Goal: Submit feedback/report problem

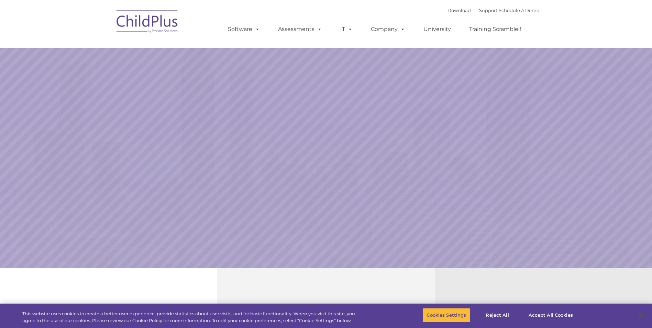
select select "MEDIUM"
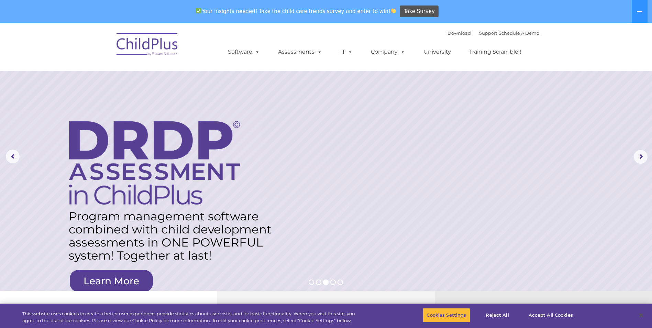
click at [175, 49] on img at bounding box center [147, 45] width 69 height 34
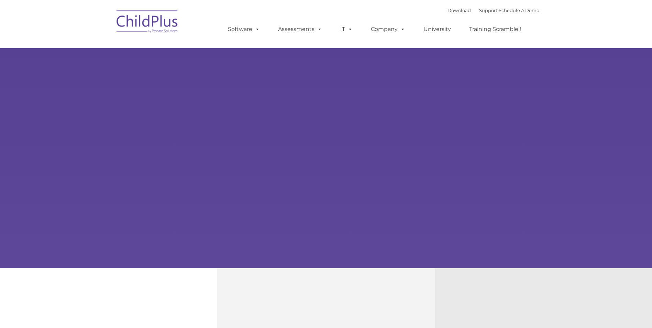
type input ""
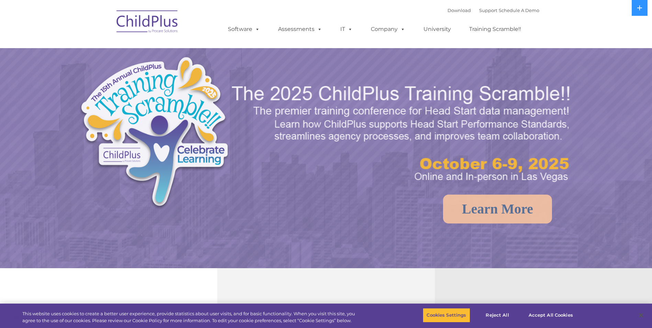
select select "MEDIUM"
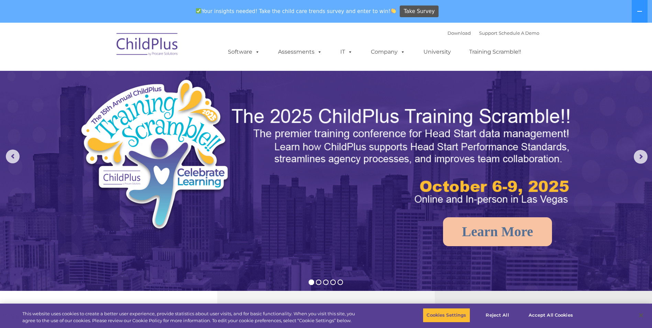
click at [160, 51] on img at bounding box center [147, 45] width 69 height 34
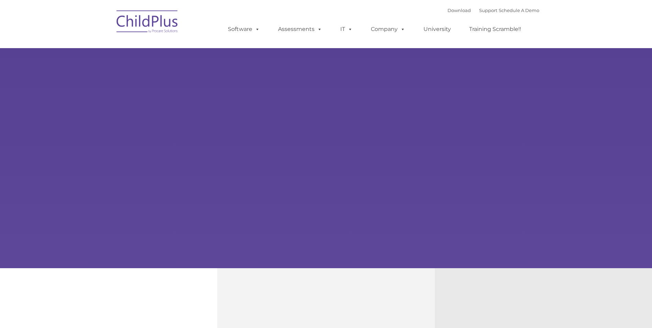
type input ""
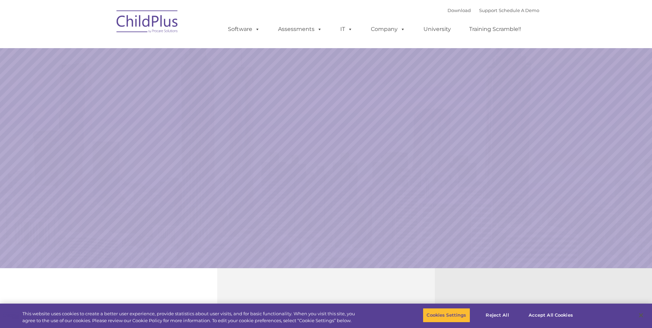
select select "MEDIUM"
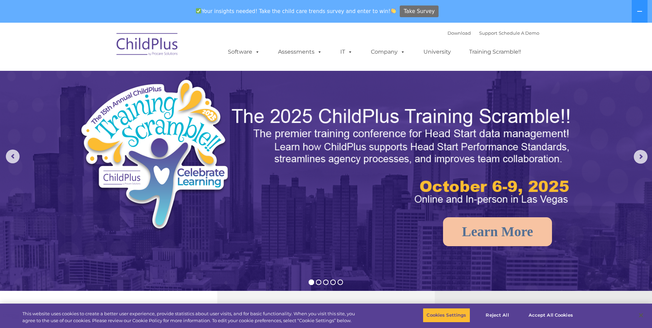
click at [414, 7] on span "Take Survey" at bounding box center [419, 11] width 31 height 12
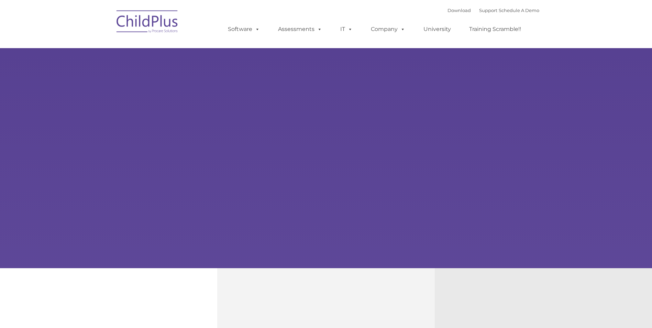
type input ""
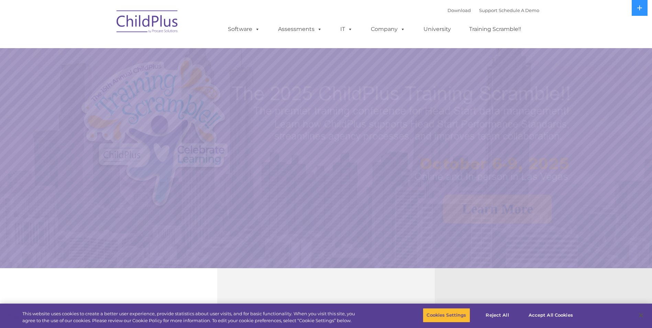
select select "MEDIUM"
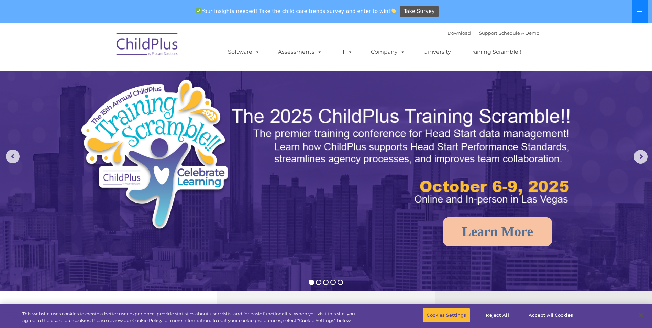
click at [641, 10] on icon at bounding box center [639, 11] width 5 height 5
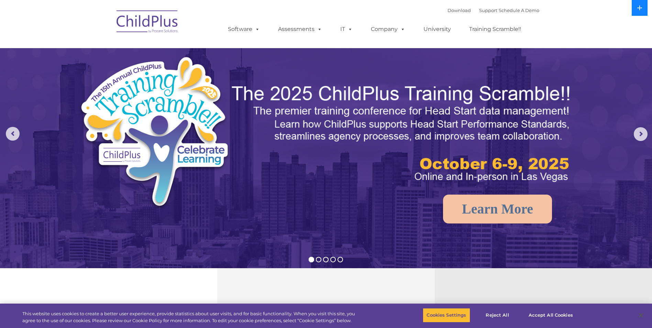
click at [641, 10] on icon at bounding box center [639, 7] width 5 height 5
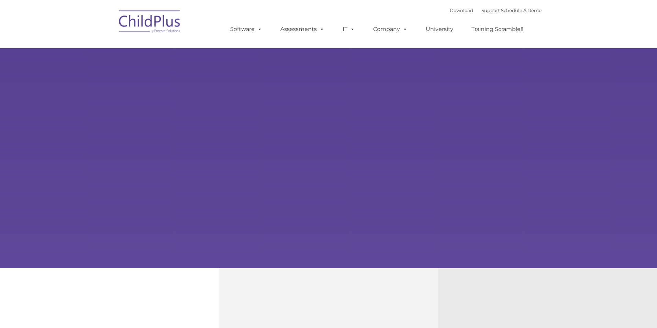
type input ""
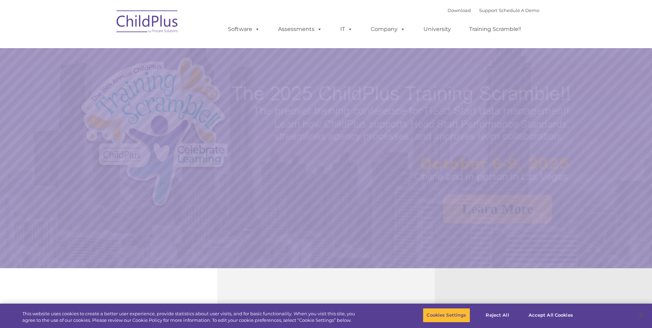
select select "MEDIUM"
